Goal: Communication & Community: Answer question/provide support

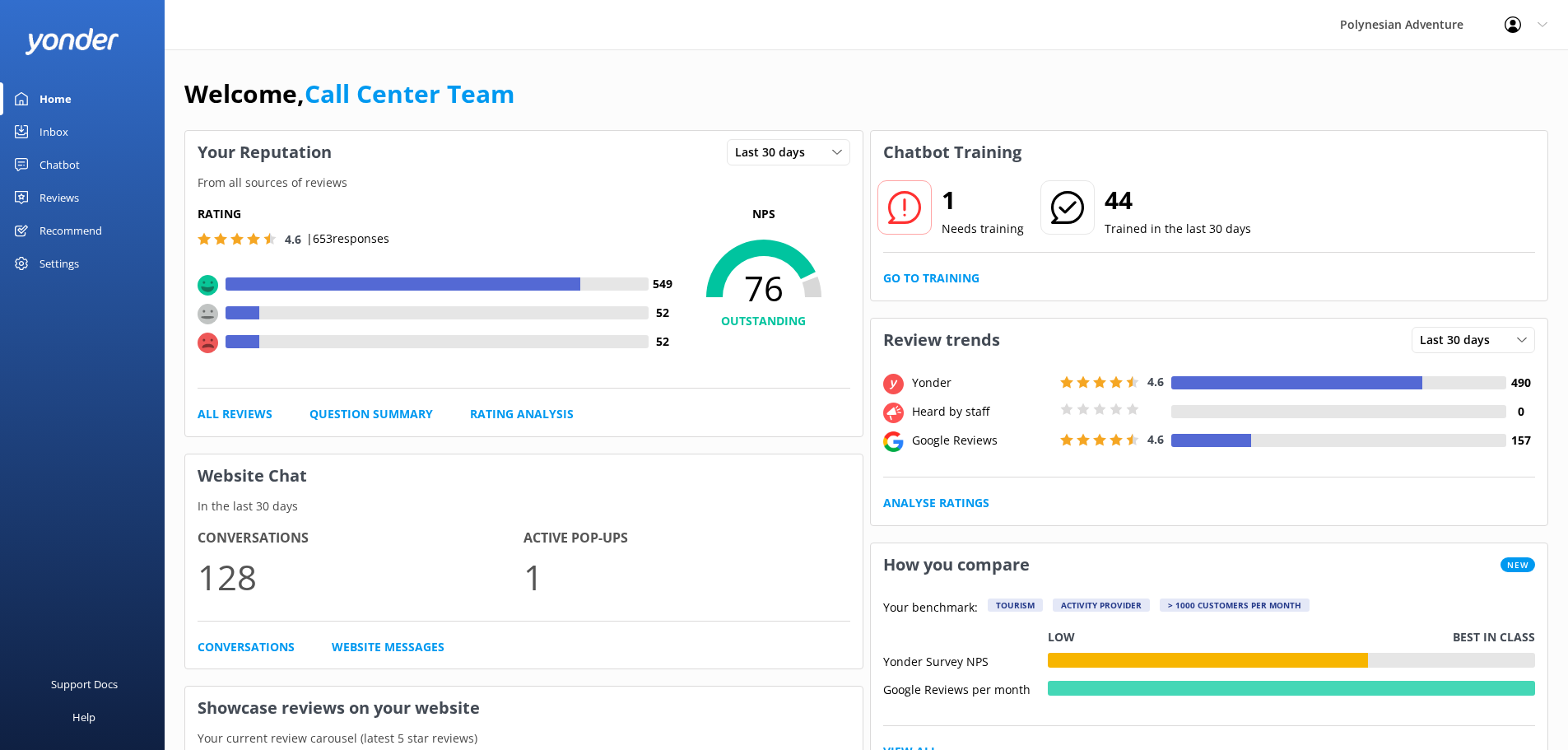
click at [84, 133] on link "Inbox" at bounding box center [82, 132] width 164 height 33
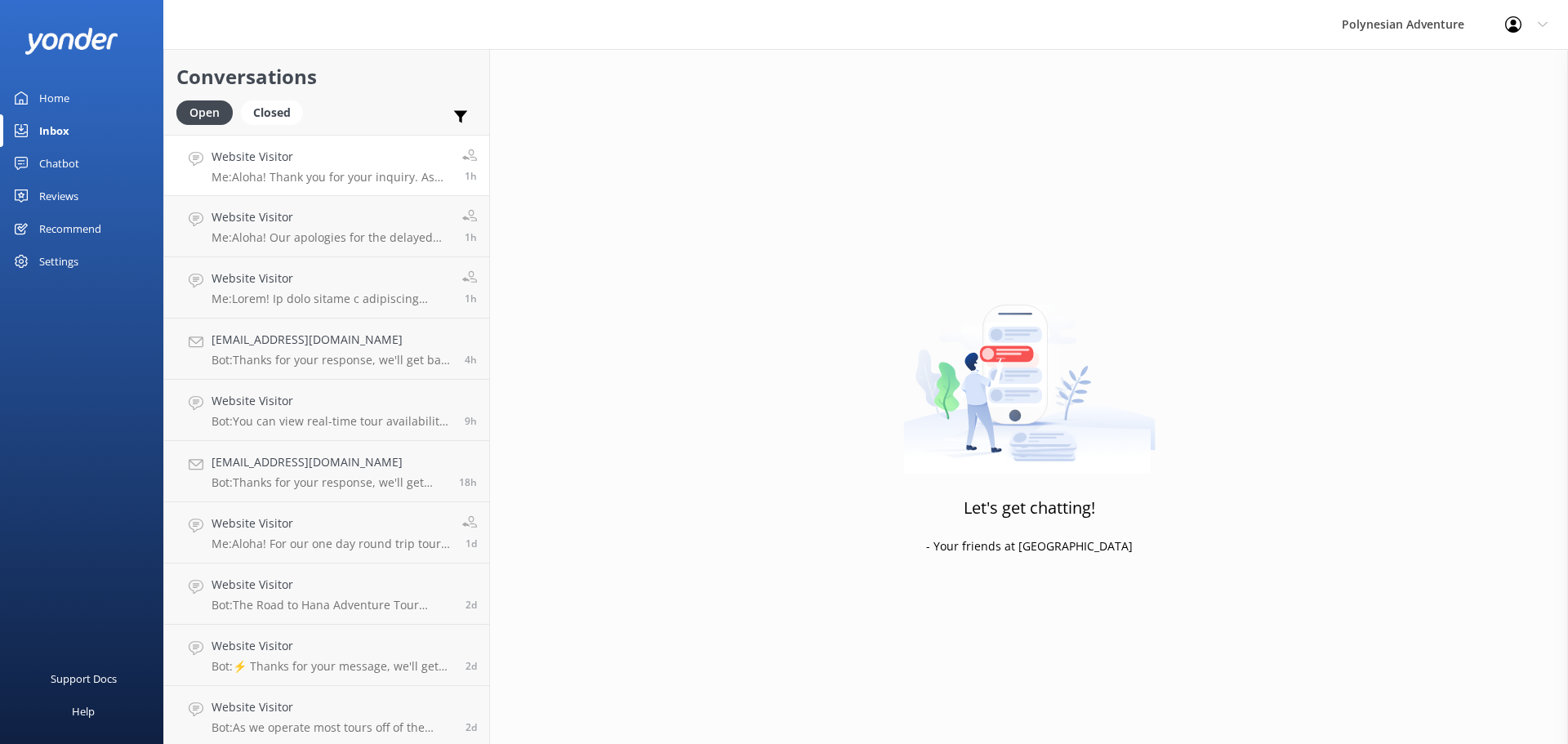
click at [340, 190] on link "Website Visitor Me: Aloha! Thank you for your inquiry. As this tour is done on …" at bounding box center [326, 165] width 325 height 61
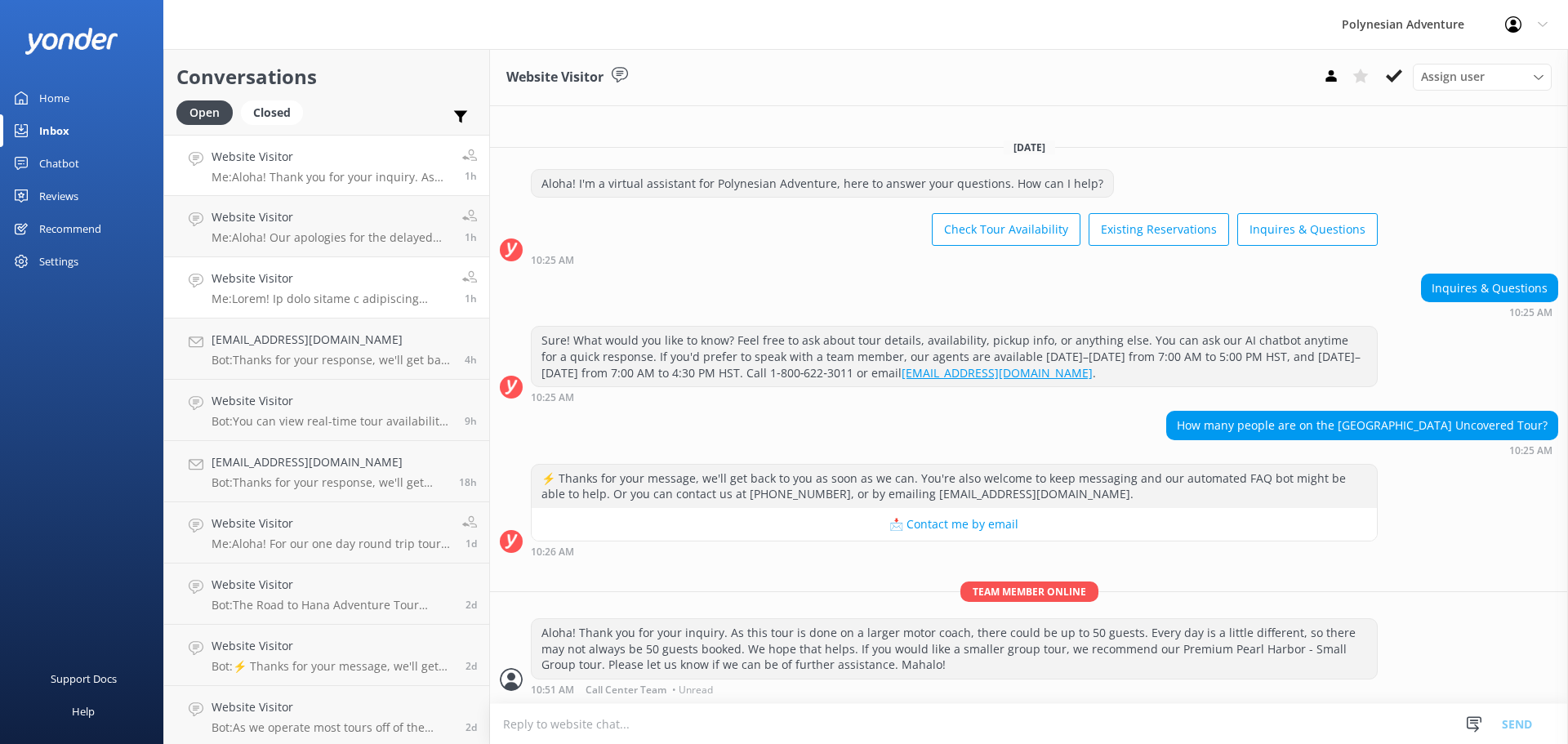
click at [319, 284] on h4 "Website Visitor" at bounding box center [330, 278] width 238 height 18
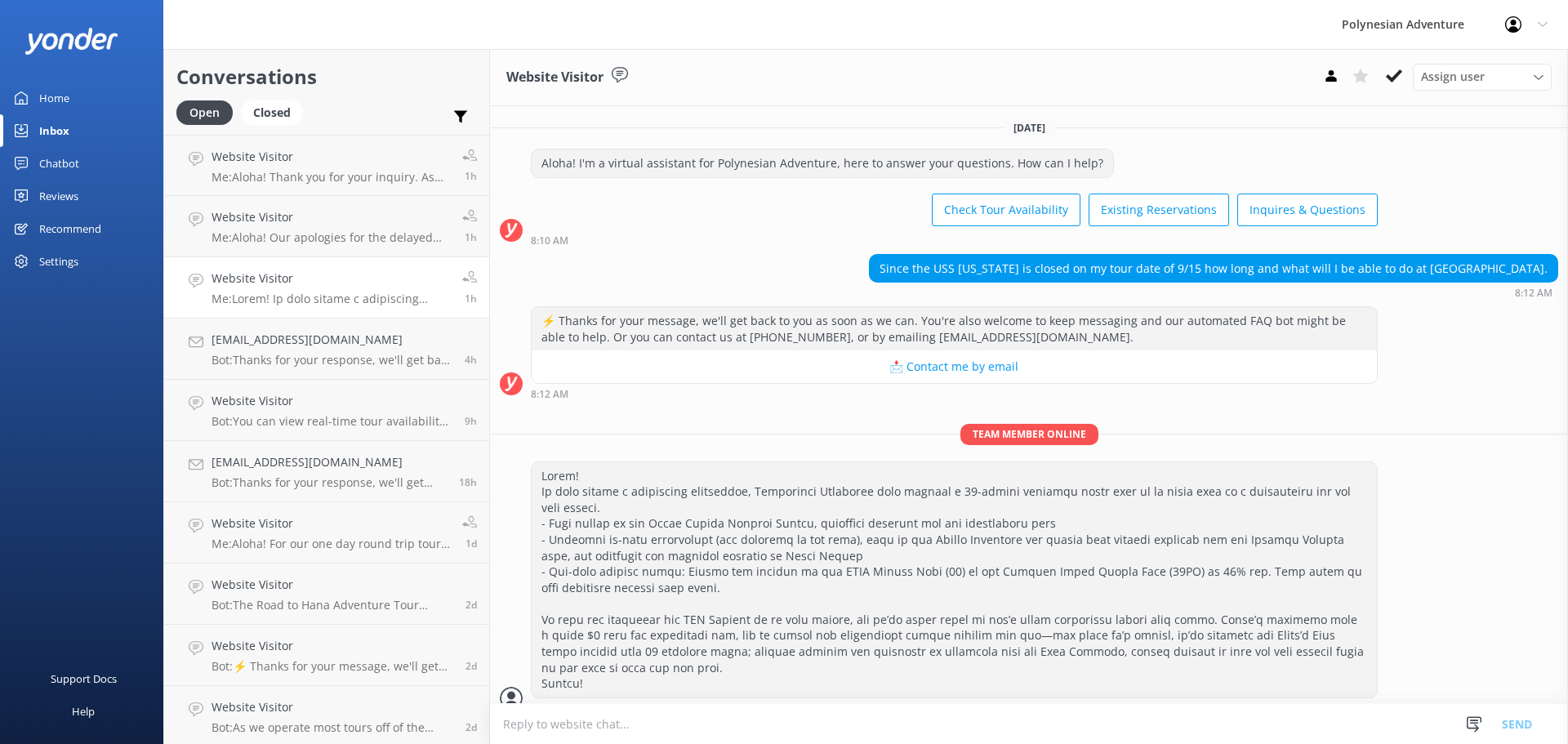
scroll to position [19, 0]
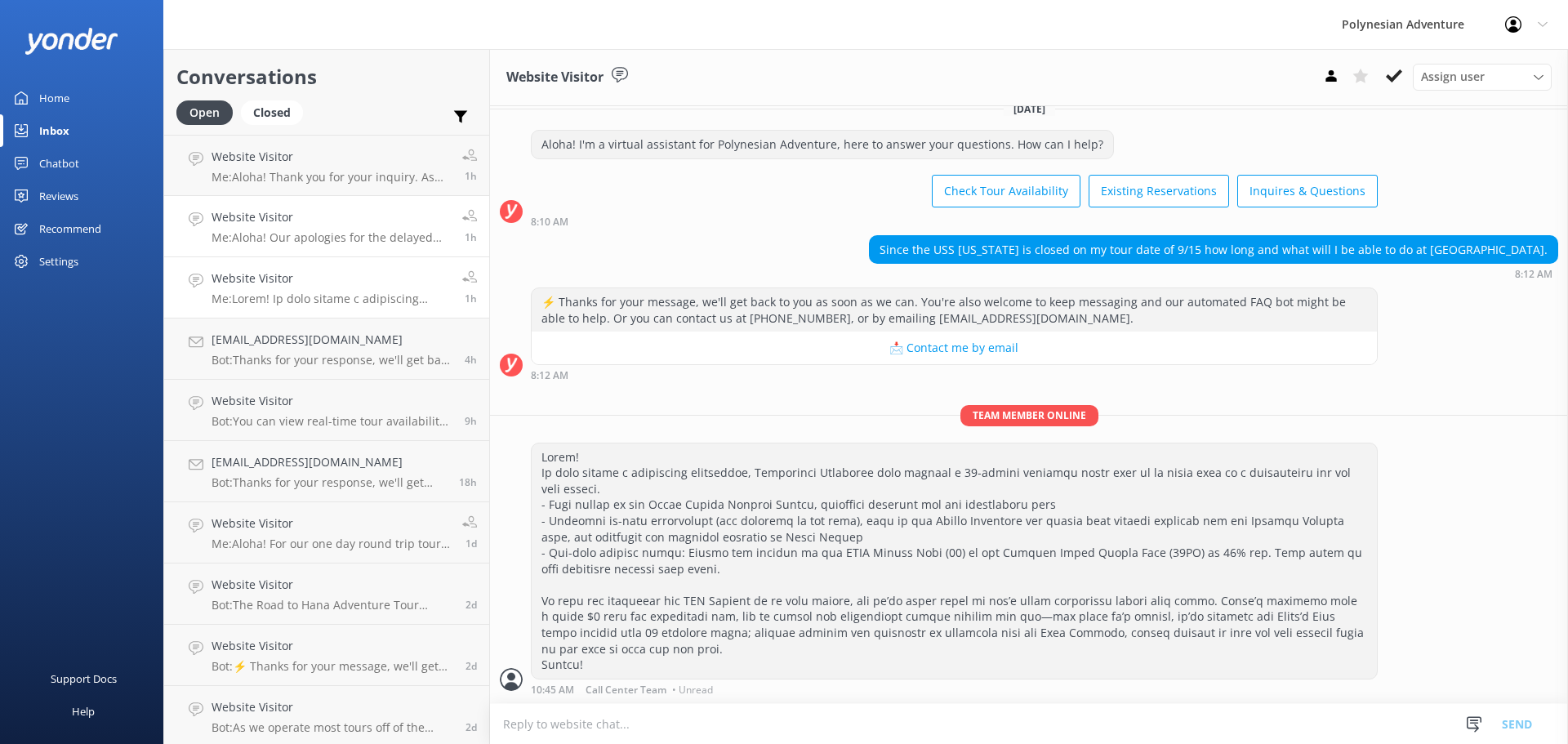
click at [289, 236] on p "Me: Aloha! Our apologies for the delayed response. Please contact our groups / …" at bounding box center [330, 237] width 238 height 15
